Goal: Task Accomplishment & Management: Manage account settings

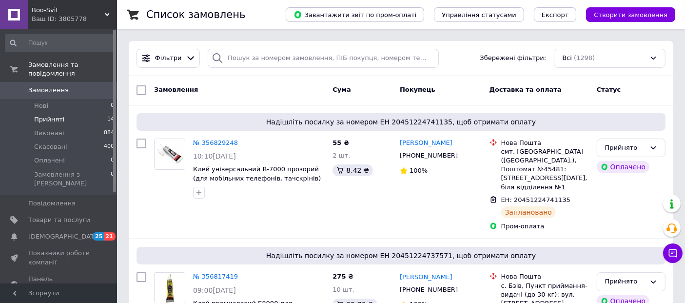
click at [48, 115] on span "Прийняті" at bounding box center [49, 119] width 30 height 9
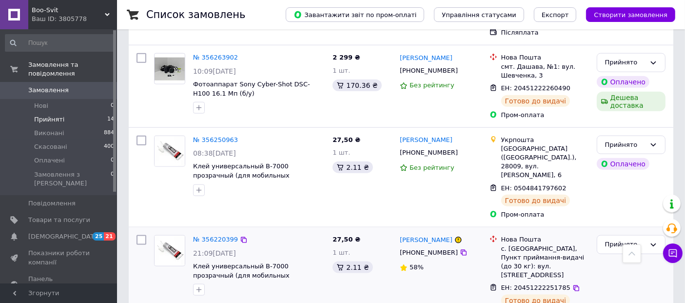
scroll to position [1205, 0]
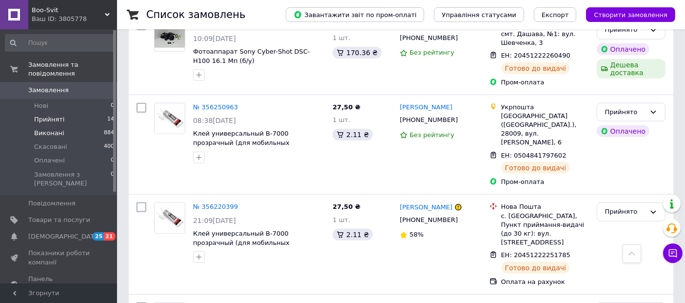
click at [61, 126] on li "[PERSON_NAME] 884" at bounding box center [60, 133] width 120 height 14
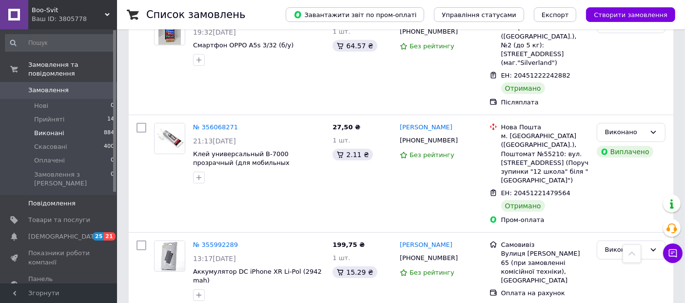
scroll to position [108, 0]
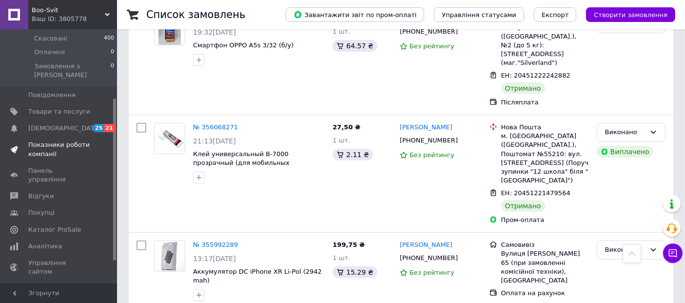
click at [48, 140] on span "Показники роботи компанії" at bounding box center [59, 149] width 62 height 18
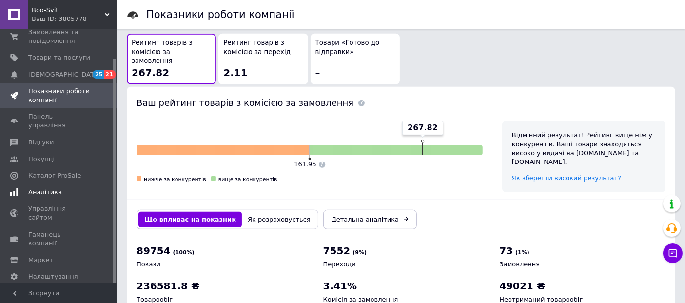
scroll to position [558, 0]
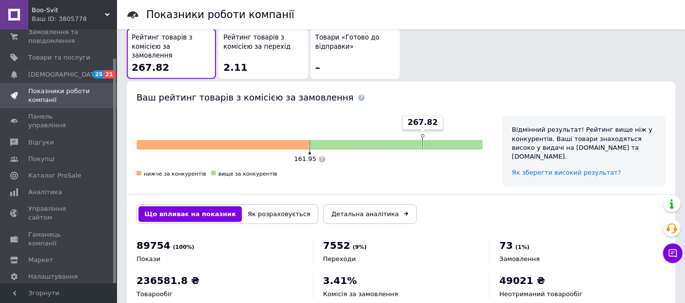
click at [86, 289] on span "[PERSON_NAME] та рахунки Prom топ" at bounding box center [59, 302] width 62 height 27
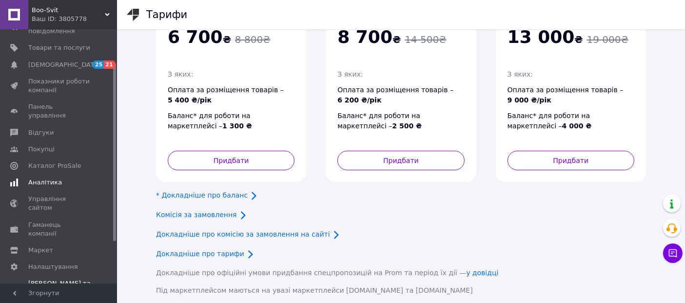
scroll to position [39, 0]
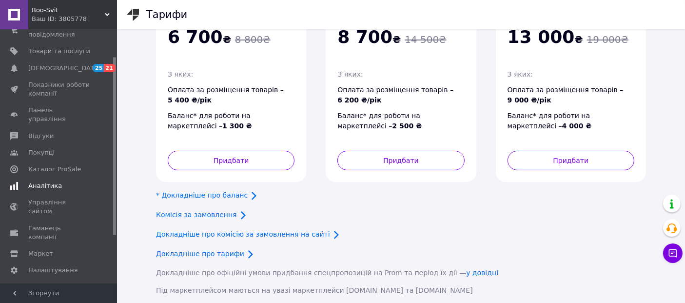
drag, startPoint x: 116, startPoint y: 226, endPoint x: 101, endPoint y: 178, distance: 50.3
click at [101, 178] on div "Замовлення та повідомлення 0 0 Товари та послуги Сповіщення 25 21 Показники роб…" at bounding box center [58, 156] width 117 height 254
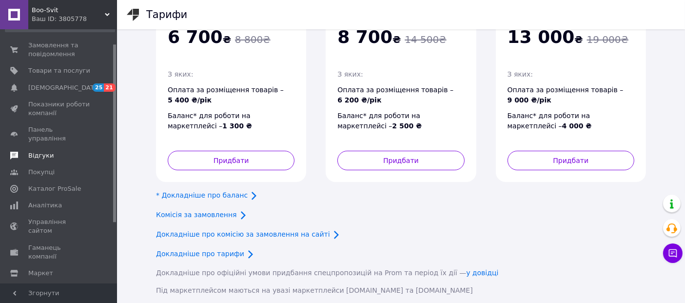
scroll to position [17, 0]
drag, startPoint x: 114, startPoint y: 158, endPoint x: 109, endPoint y: 143, distance: 16.0
click at [109, 143] on div "Замовлення та повідомлення 0 0 Товари та послуги Сповіщення 25 21 Показники роб…" at bounding box center [58, 156] width 117 height 254
click at [58, 111] on span "Показники роботи компанії" at bounding box center [59, 111] width 62 height 18
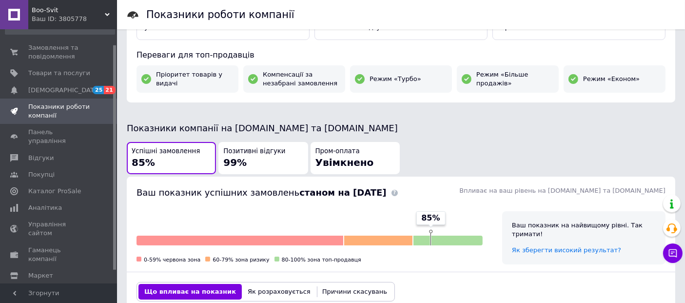
scroll to position [162, 0]
